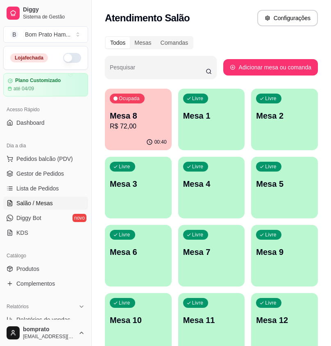
click at [157, 148] on div "00:40" at bounding box center [138, 142] width 67 height 16
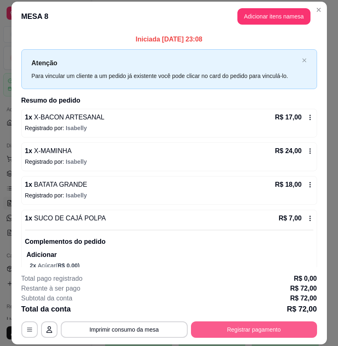
click at [260, 331] on button "Registrar pagamento" at bounding box center [254, 329] width 126 height 16
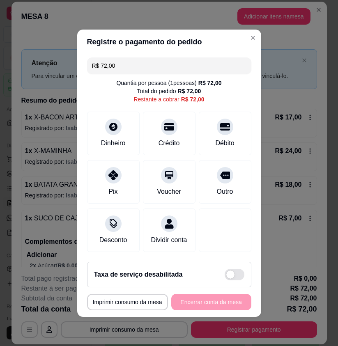
drag, startPoint x: 114, startPoint y: 61, endPoint x: 93, endPoint y: 62, distance: 21.8
click at [93, 62] on input "R$ 72,00" at bounding box center [169, 65] width 154 height 16
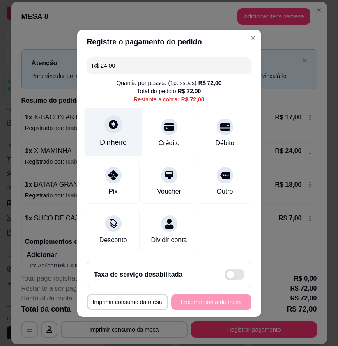
type input "R$ 24,00"
click at [116, 129] on div "Dinheiro" at bounding box center [113, 131] width 58 height 48
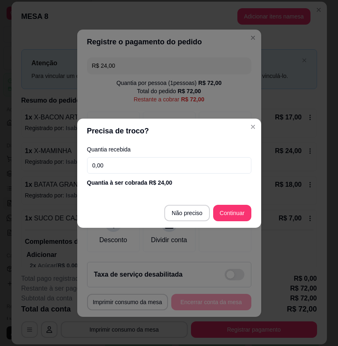
click at [144, 163] on input "0,00" at bounding box center [169, 165] width 164 height 16
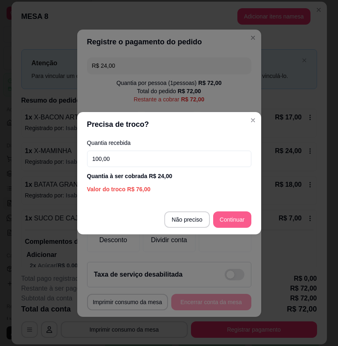
type input "100,00"
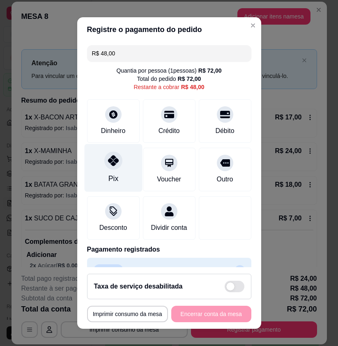
click at [120, 161] on div "Pix" at bounding box center [113, 168] width 58 height 48
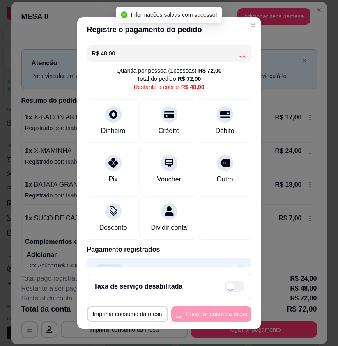
type input "R$ 0,00"
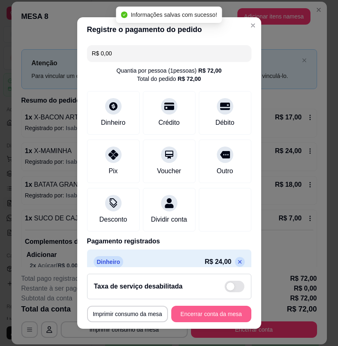
click at [216, 314] on button "Encerrar conta da mesa" at bounding box center [211, 314] width 80 height 16
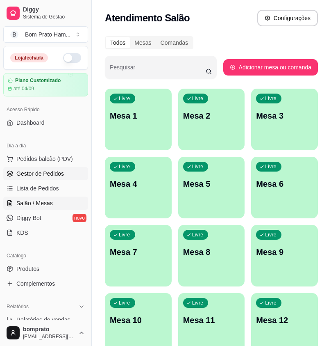
click at [54, 170] on span "Gestor de Pedidos" at bounding box center [40, 173] width 48 height 8
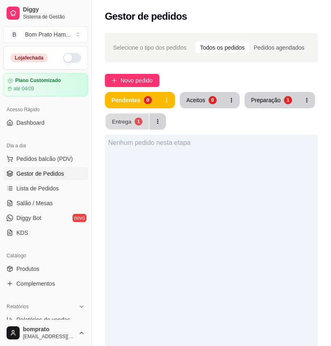
click at [132, 123] on button "Entrega 1" at bounding box center [127, 122] width 43 height 16
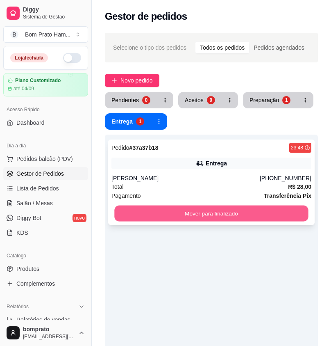
click at [207, 212] on button "Mover para finalizado" at bounding box center [211, 214] width 194 height 16
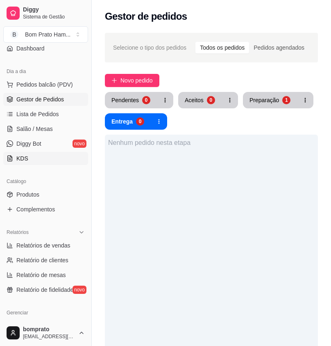
scroll to position [123, 0]
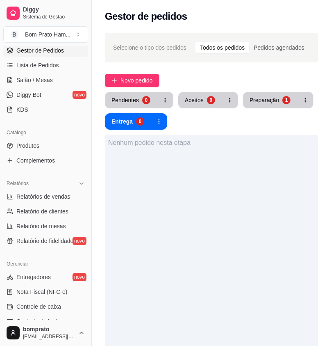
click at [58, 313] on ul "Entregadores novo Nota Fiscal (NFC-e) Controle de caixa Controle de fiado Cupon…" at bounding box center [45, 328] width 85 height 116
click at [54, 302] on link "Controle de caixa" at bounding box center [45, 306] width 85 height 13
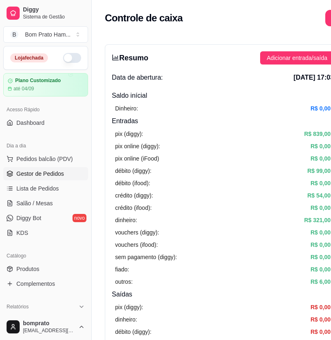
click at [58, 174] on span "Gestor de Pedidos" at bounding box center [40, 173] width 48 height 8
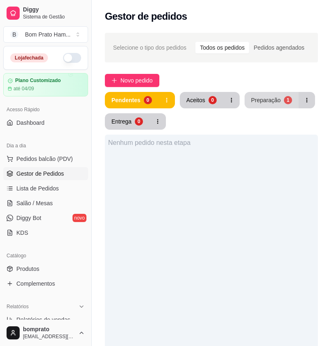
click at [262, 107] on button "Preparação 1" at bounding box center [272, 100] width 54 height 16
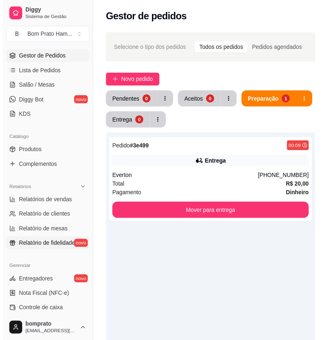
scroll to position [164, 0]
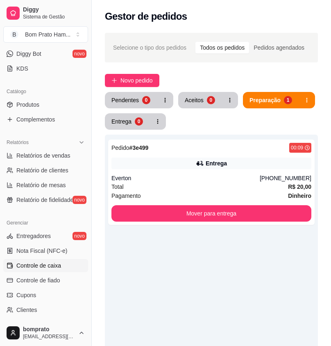
click at [62, 271] on link "Controle de caixa" at bounding box center [45, 265] width 85 height 13
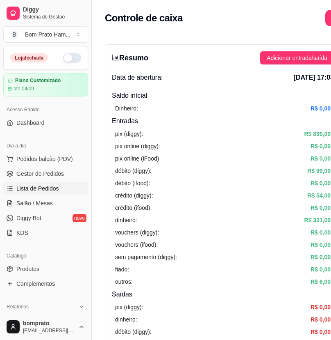
click at [55, 194] on link "Lista de Pedidos" at bounding box center [45, 188] width 85 height 13
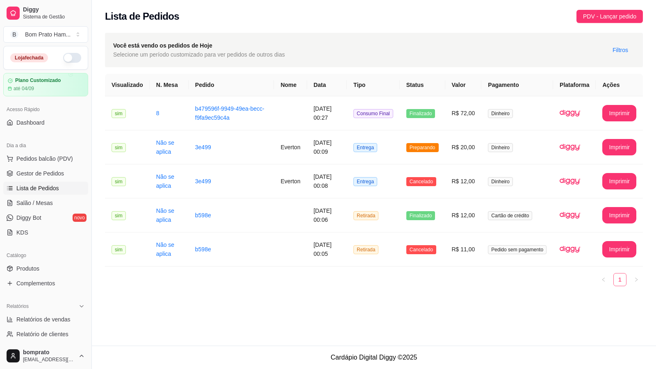
click at [331, 280] on link "1" at bounding box center [620, 280] width 12 height 12
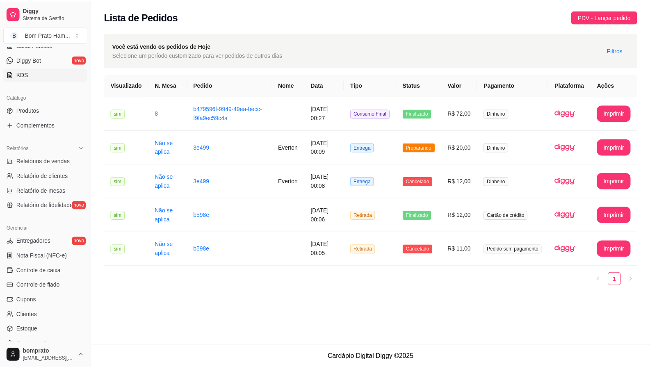
scroll to position [164, 0]
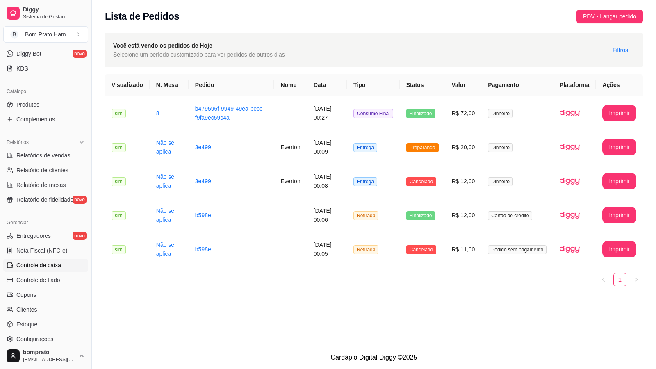
click at [58, 266] on span "Controle de caixa" at bounding box center [38, 265] width 45 height 8
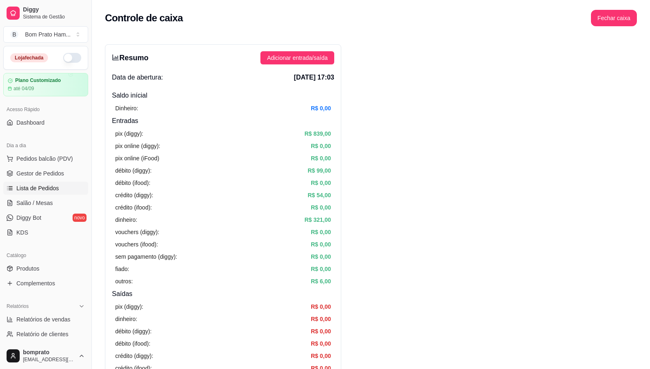
click at [50, 190] on span "Lista de Pedidos" at bounding box center [37, 188] width 43 height 8
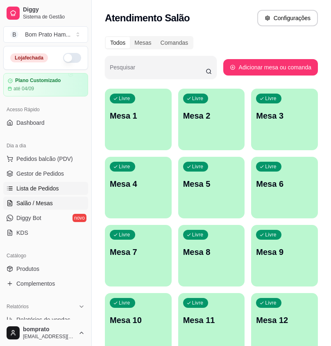
click at [46, 188] on span "Lista de Pedidos" at bounding box center [37, 188] width 43 height 8
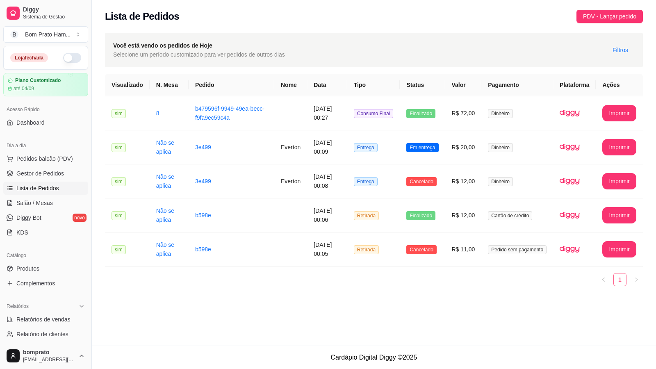
click at [331, 279] on link "1" at bounding box center [620, 280] width 12 height 12
click at [331, 50] on span "Filtros" at bounding box center [621, 50] width 16 height 9
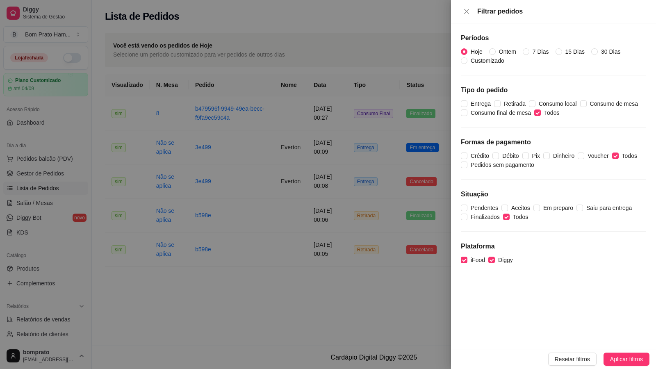
drag, startPoint x: 485, startPoint y: 51, endPoint x: 500, endPoint y: 57, distance: 16.1
click at [331, 51] on span "Hoje" at bounding box center [477, 51] width 18 height 9
click at [331, 51] on input "Hoje" at bounding box center [464, 51] width 7 height 7
click at [331, 52] on input "Ontem" at bounding box center [492, 51] width 7 height 7
radio input "true"
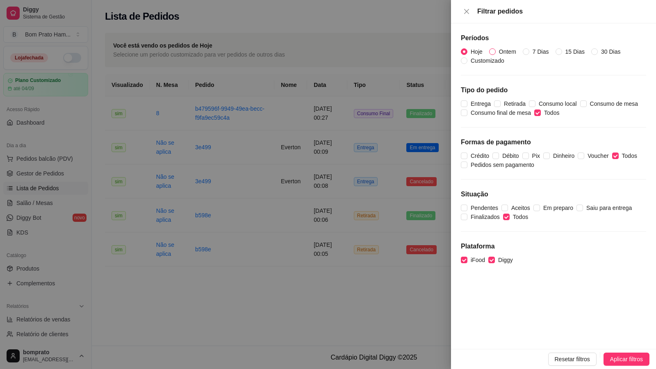
radio input "false"
click at [331, 345] on span "Aplicar filtros" at bounding box center [626, 359] width 33 height 9
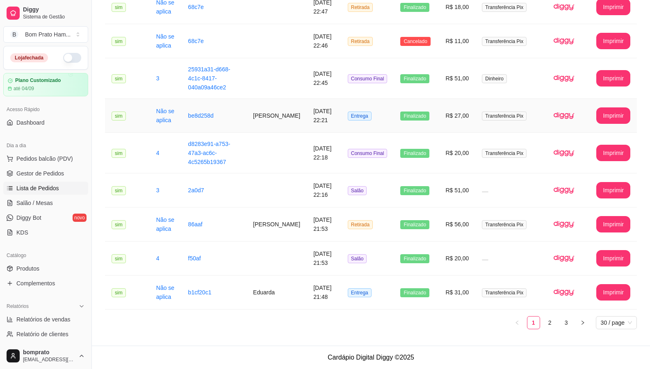
scroll to position [852, 0]
click at [331, 322] on link "2" at bounding box center [550, 323] width 12 height 12
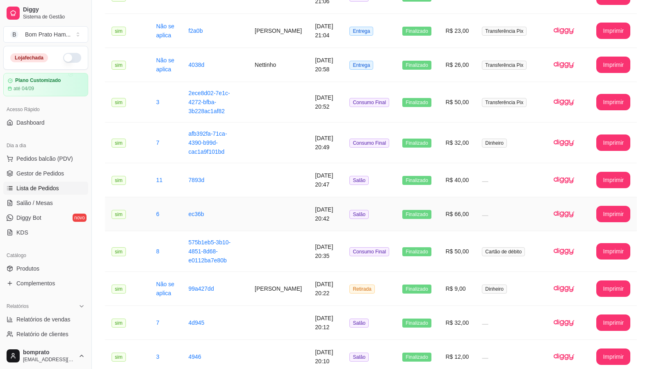
scroll to position [442, 0]
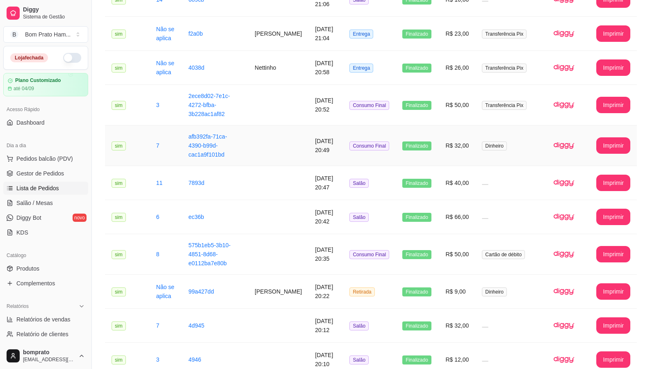
click at [331, 151] on span "Finalizado" at bounding box center [416, 146] width 29 height 9
click at [331, 114] on td "Finalizado" at bounding box center [417, 105] width 43 height 41
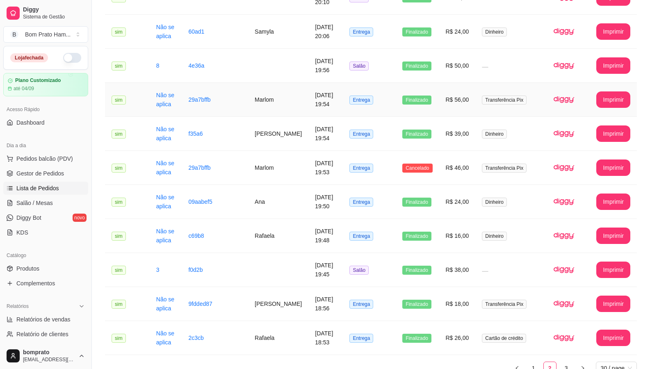
scroll to position [859, 0]
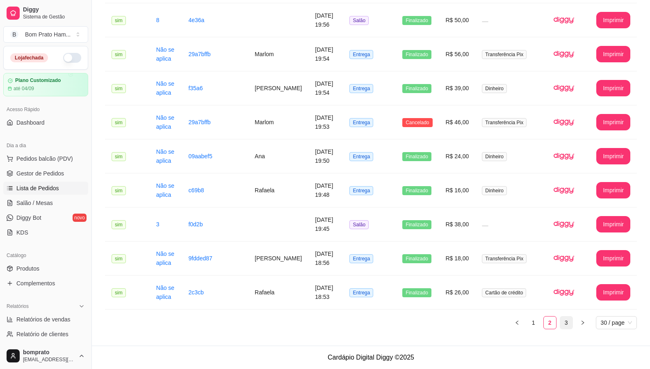
click at [331, 324] on link "3" at bounding box center [566, 323] width 12 height 12
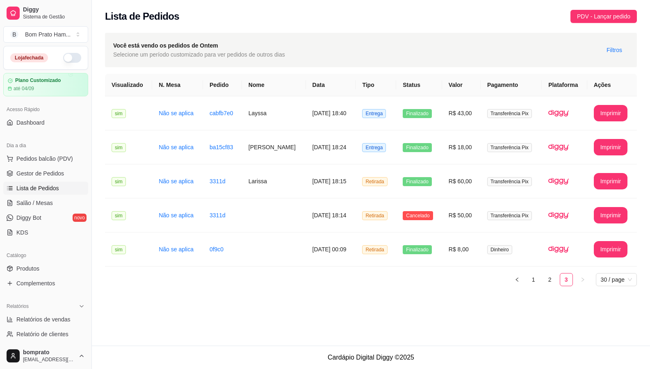
scroll to position [0, 0]
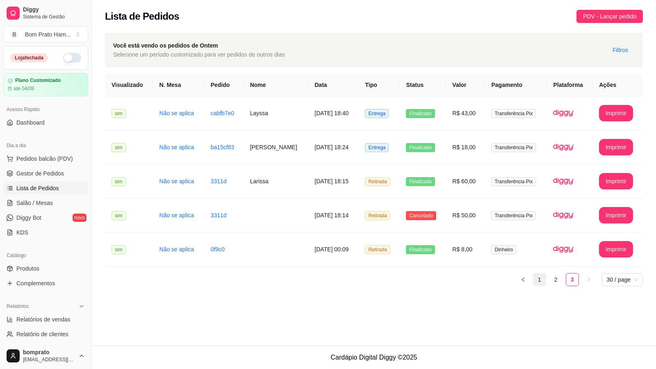
click at [331, 274] on link "1" at bounding box center [540, 280] width 12 height 12
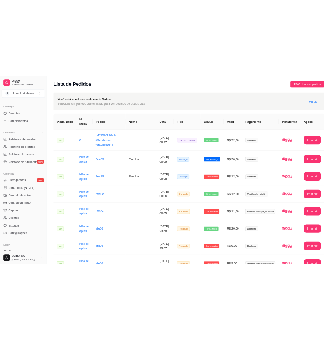
scroll to position [205, 0]
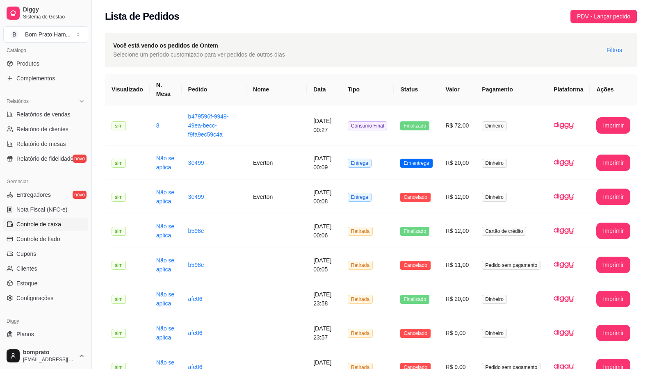
click at [64, 230] on link "Controle de caixa" at bounding box center [45, 224] width 85 height 13
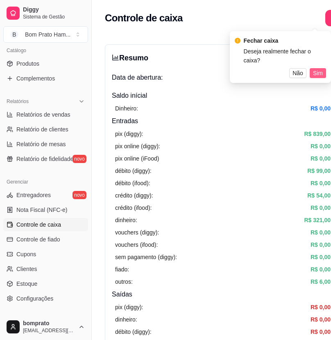
click at [317, 69] on span "Sim" at bounding box center [318, 73] width 10 height 9
